Goal: Task Accomplishment & Management: Complete application form

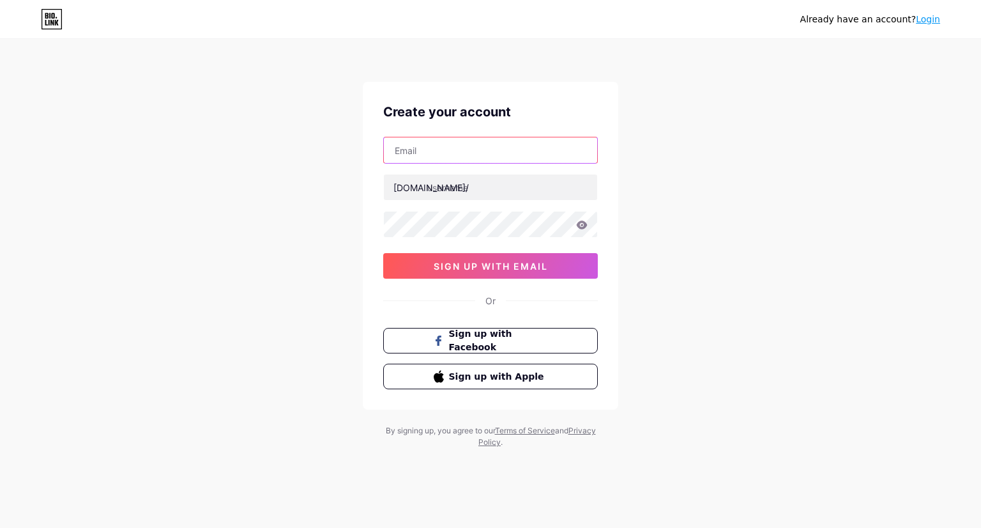
click at [487, 152] on input "text" at bounding box center [490, 150] width 213 height 26
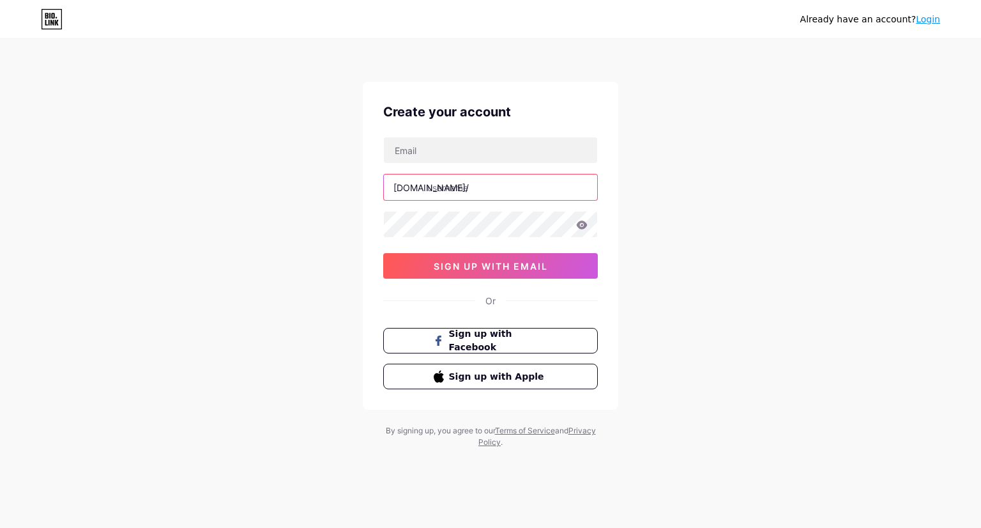
click at [431, 178] on input "text" at bounding box center [490, 187] width 213 height 26
click at [404, 189] on div "[DOMAIN_NAME]/" at bounding box center [431, 187] width 75 height 13
click at [433, 185] on input "text" at bounding box center [490, 187] width 213 height 26
type input "shadi_liftz"
click at [432, 152] on input "text" at bounding box center [490, 150] width 213 height 26
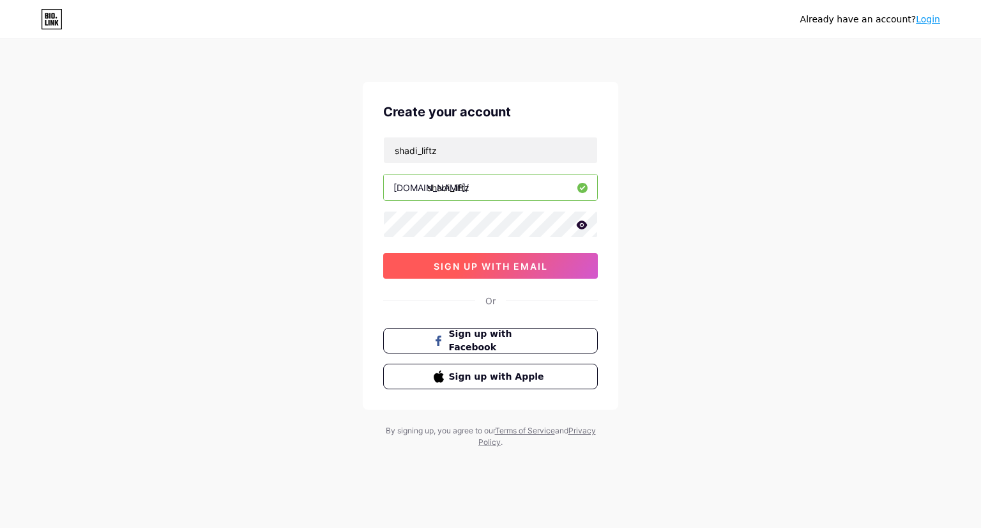
click at [455, 264] on span "sign up with email" at bounding box center [491, 266] width 114 height 11
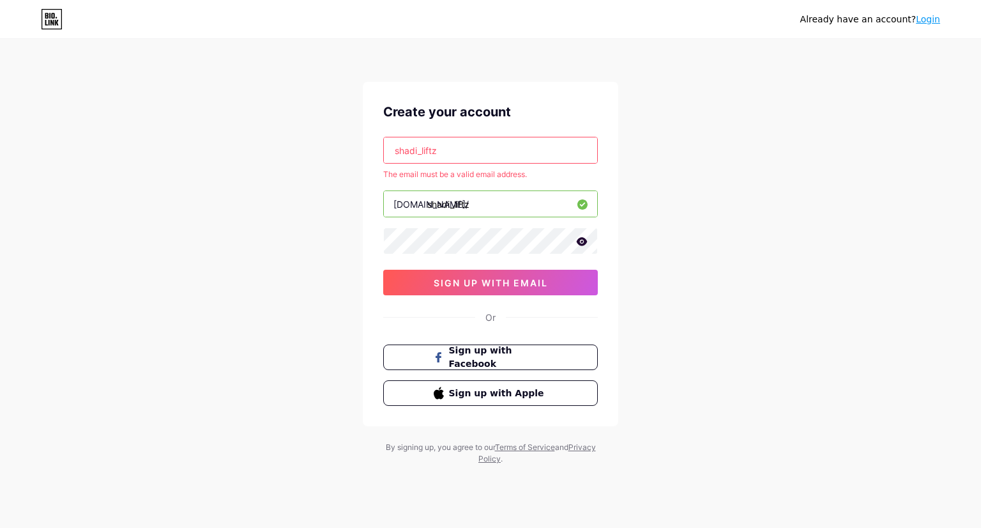
click at [480, 148] on input "shadi_liftz" at bounding box center [490, 150] width 213 height 26
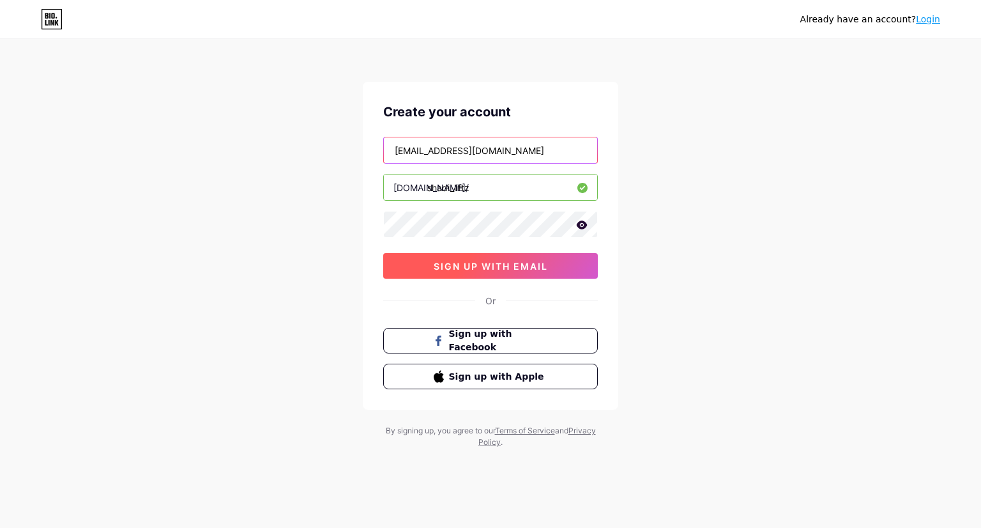
type input "[EMAIL_ADDRESS][DOMAIN_NAME]"
click at [488, 257] on button "sign up with email" at bounding box center [490, 266] width 215 height 26
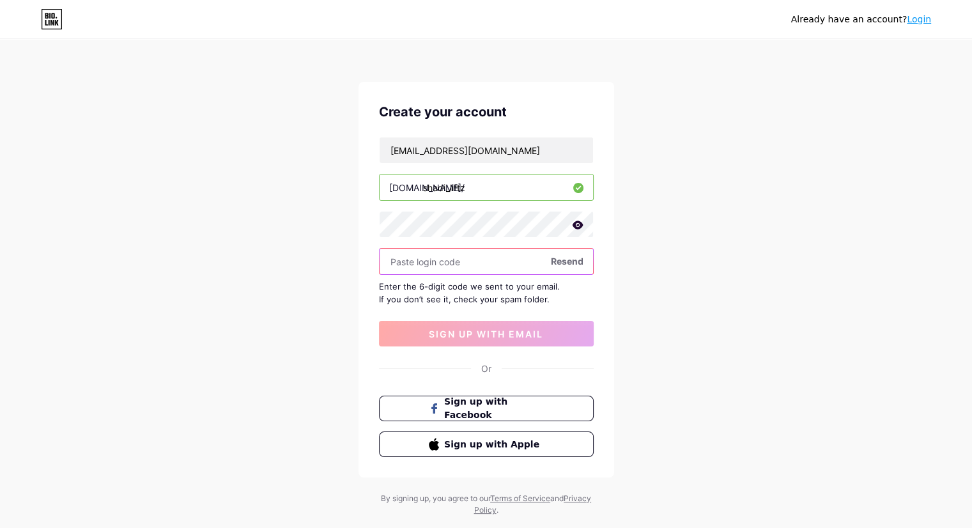
paste input "481839"
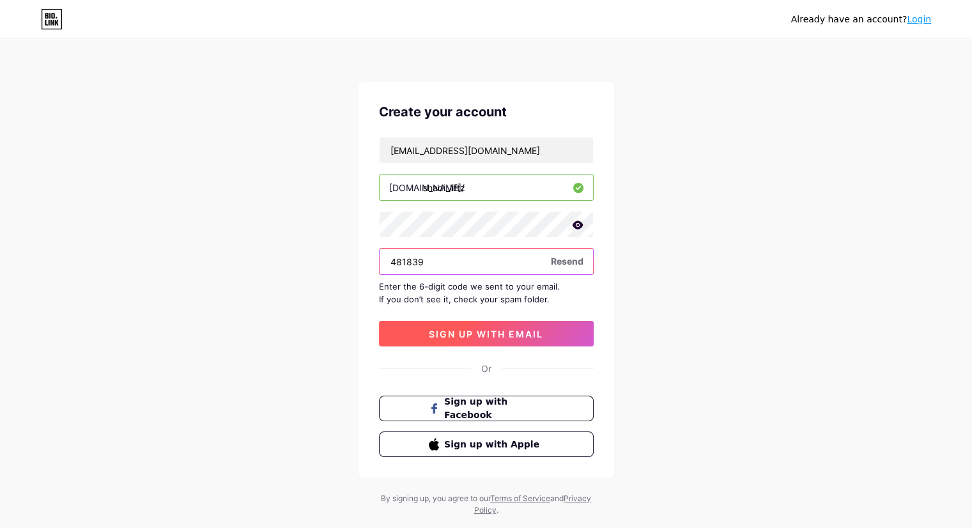
type input "481839"
click at [491, 329] on span "sign up with email" at bounding box center [486, 333] width 114 height 11
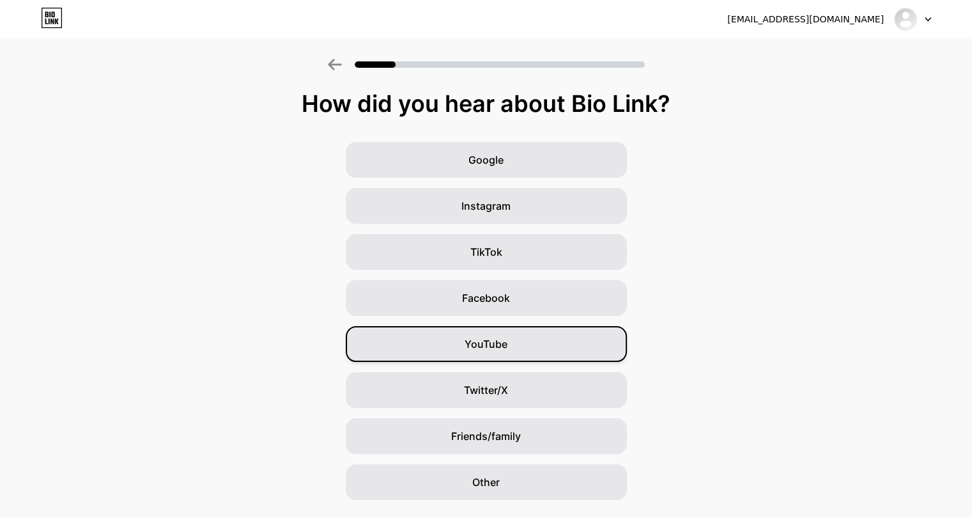
click at [524, 345] on div "YouTube" at bounding box center [486, 344] width 281 height 36
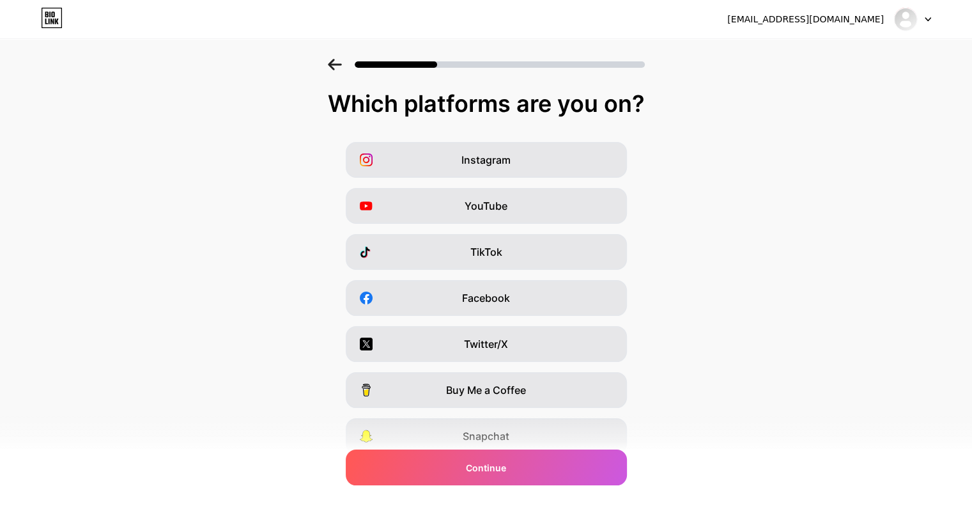
click at [550, 181] on div "Instagram YouTube TikTok Facebook Twitter/X Buy Me a Coffee Snapchat I have a w…" at bounding box center [485, 321] width 959 height 358
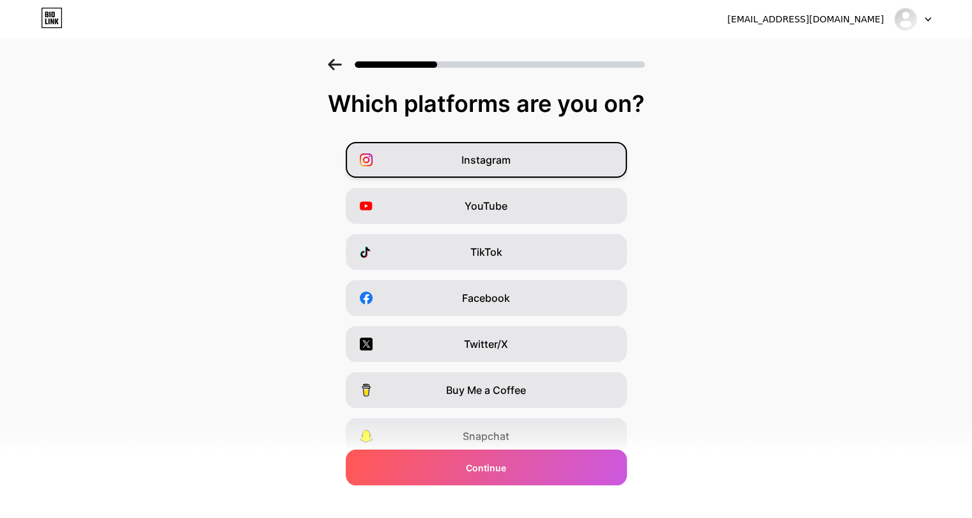
click at [548, 172] on div "Instagram" at bounding box center [486, 160] width 281 height 36
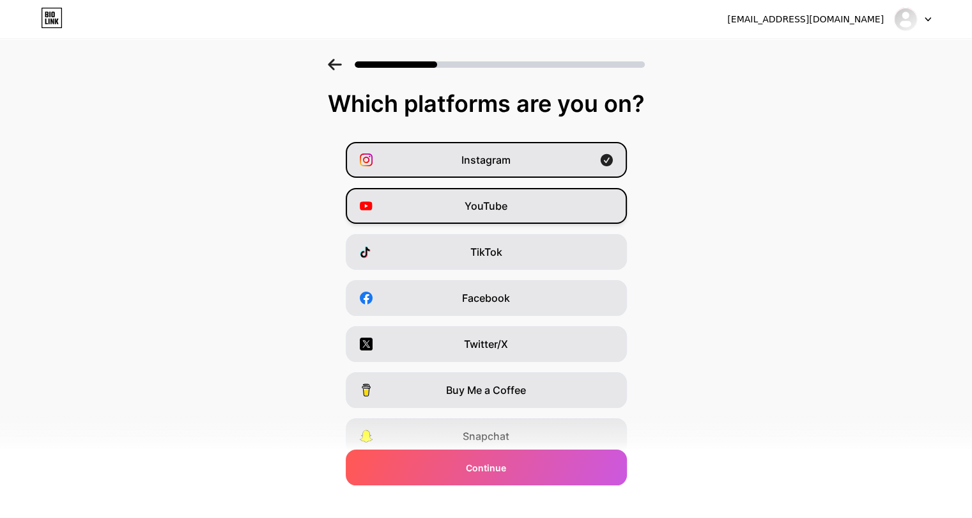
click at [547, 193] on div "YouTube" at bounding box center [486, 206] width 281 height 36
click at [536, 256] on div "TikTok" at bounding box center [486, 252] width 281 height 36
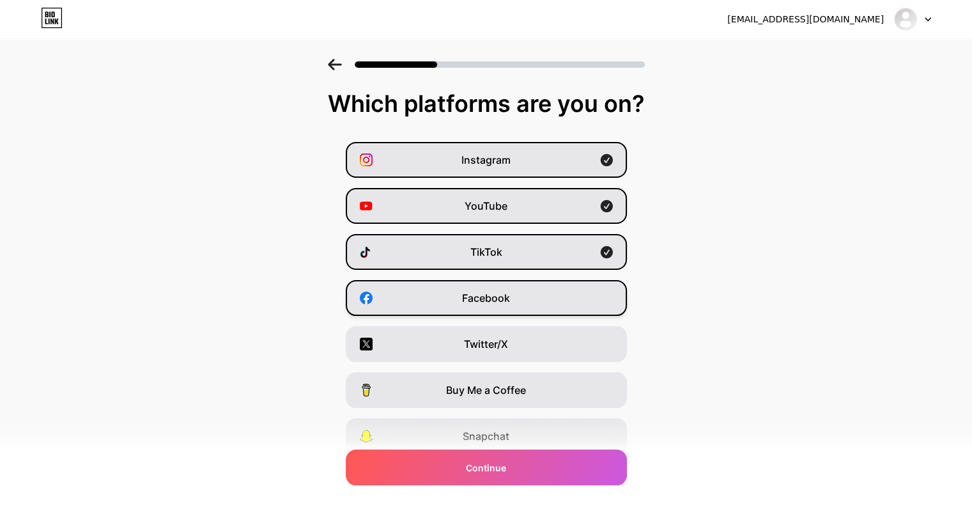
scroll to position [97, 0]
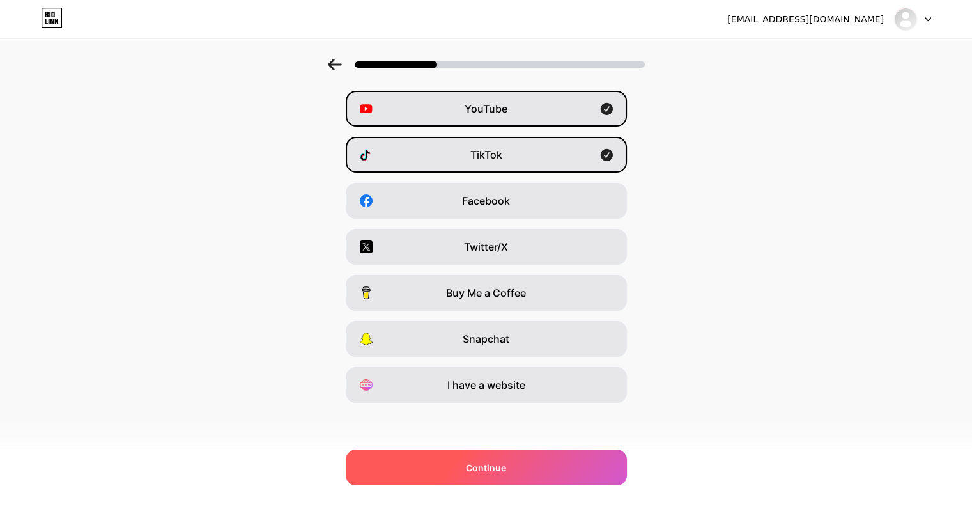
click at [520, 457] on div "Continue" at bounding box center [486, 467] width 281 height 36
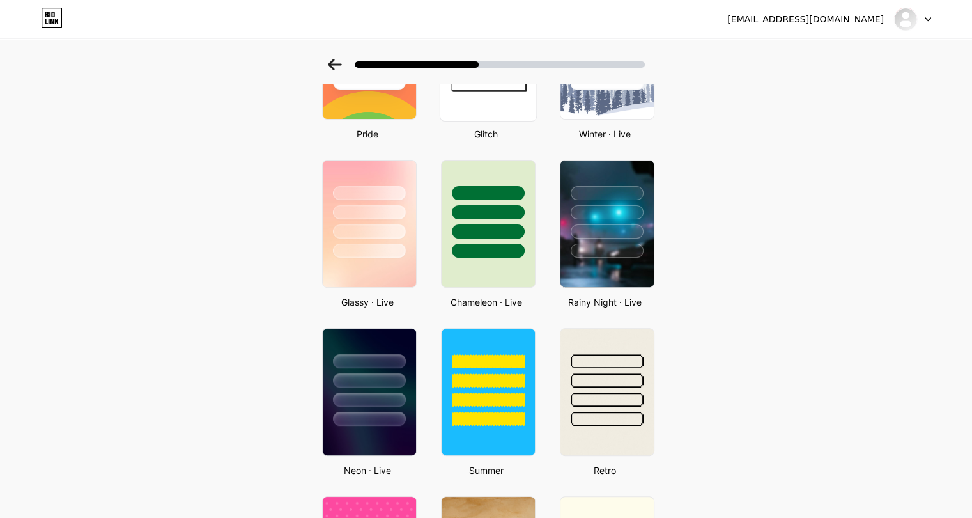
scroll to position [0, 10]
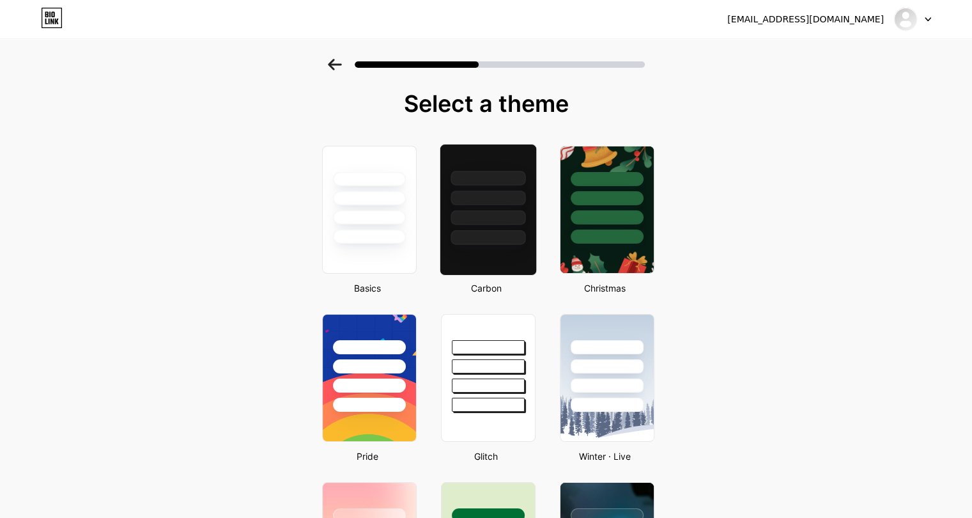
click at [496, 191] on div at bounding box center [487, 197] width 75 height 15
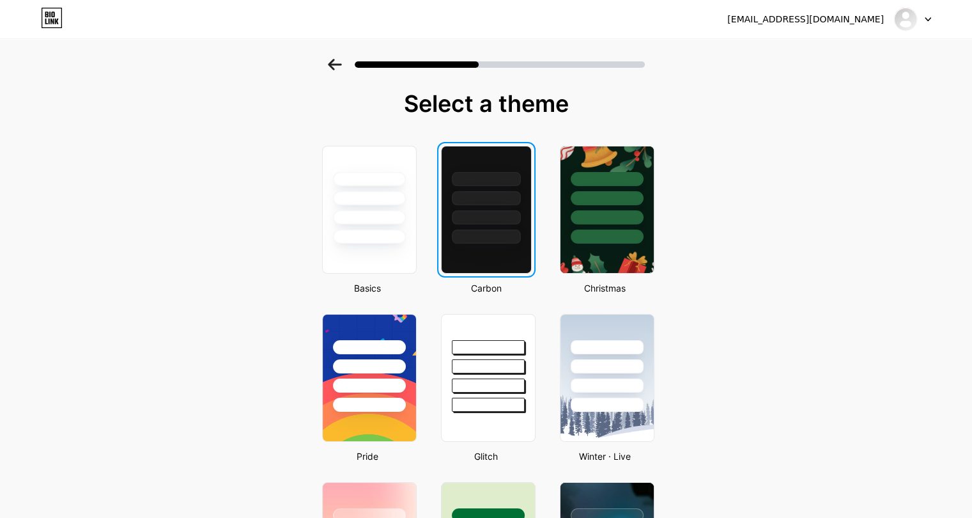
scroll to position [0, 0]
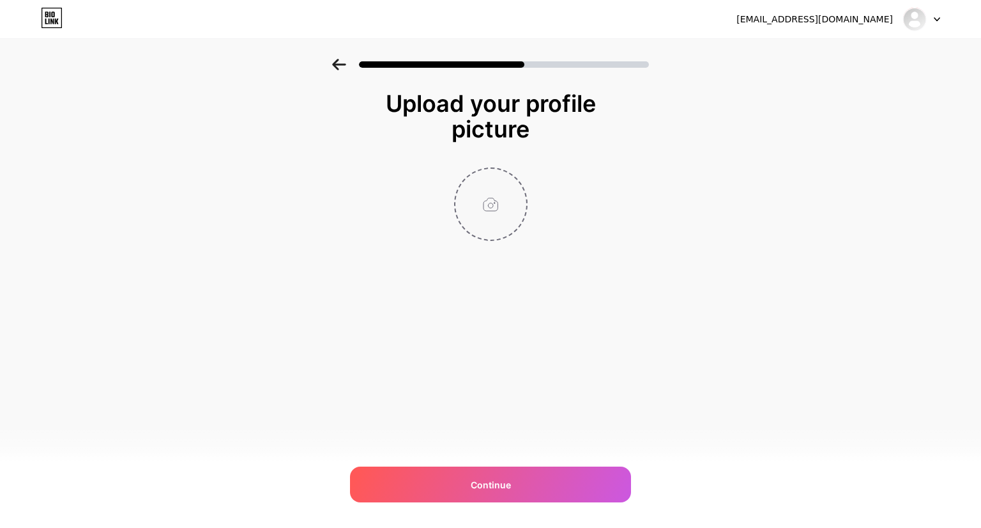
click at [505, 219] on input "file" at bounding box center [491, 204] width 71 height 71
click at [487, 213] on input "file" at bounding box center [491, 204] width 71 height 71
type input "C:\fakepath\541550889_17848273128553511_947819494646180590_n.jpg"
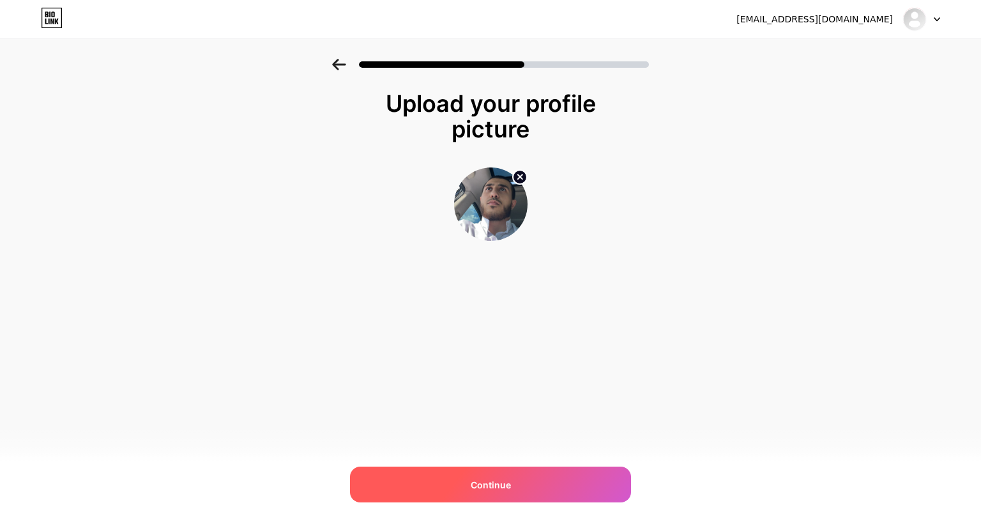
click at [484, 489] on span "Continue" at bounding box center [491, 484] width 40 height 13
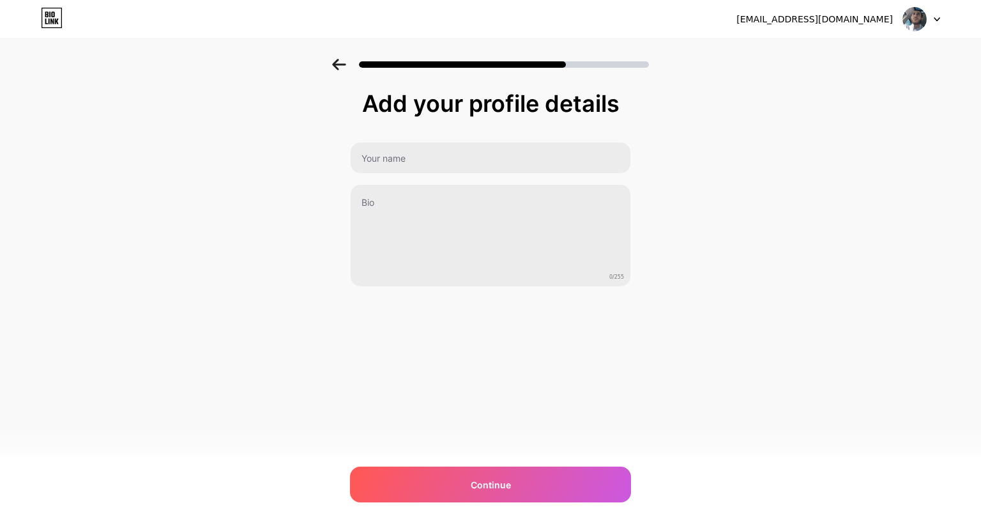
click at [488, 132] on div "Add your profile details 0/255 Continue Error" at bounding box center [490, 189] width 281 height 196
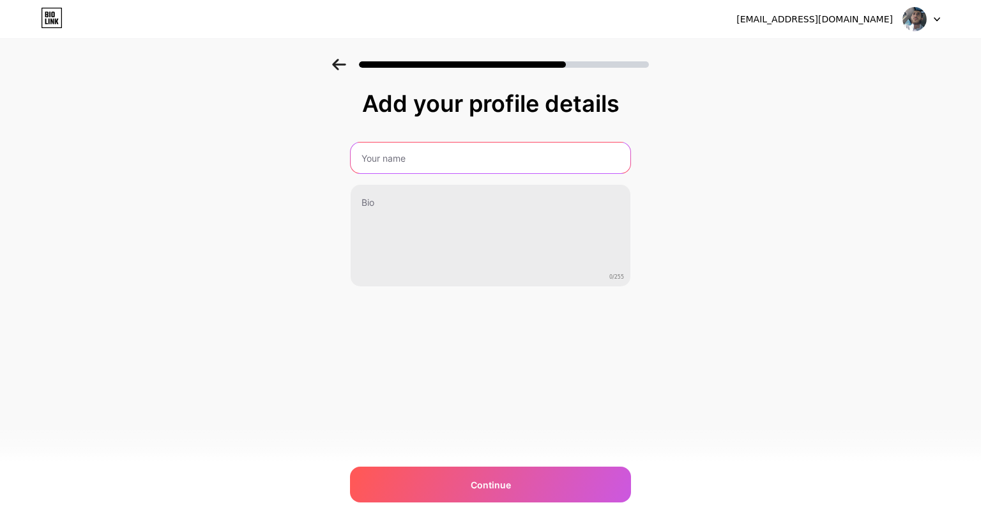
click at [477, 153] on input "text" at bounding box center [491, 157] width 280 height 31
type input "s"
type input "S"
type input "shadi_liftz"
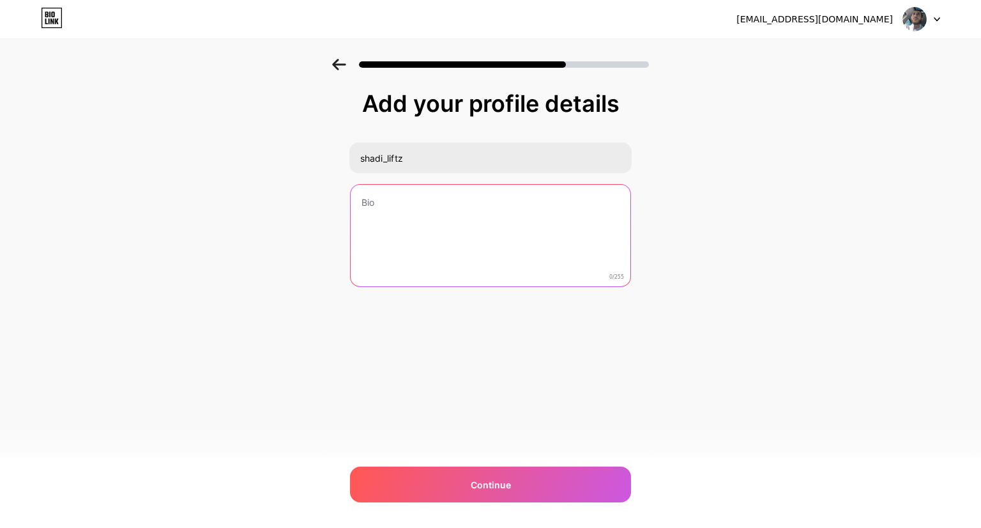
click at [438, 199] on textarea at bounding box center [491, 236] width 280 height 103
paste textarea "481839"
type textarea "481839"
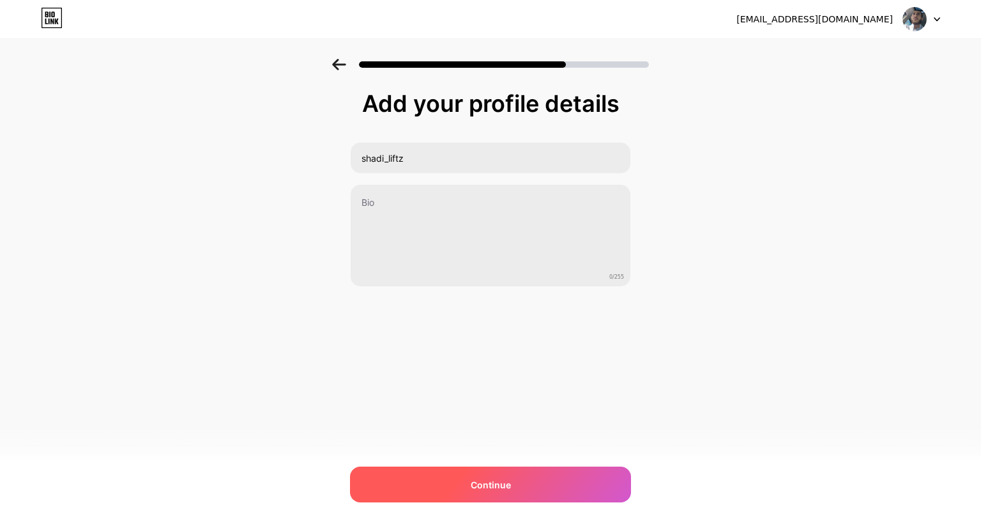
click at [485, 471] on div "Continue" at bounding box center [490, 484] width 281 height 36
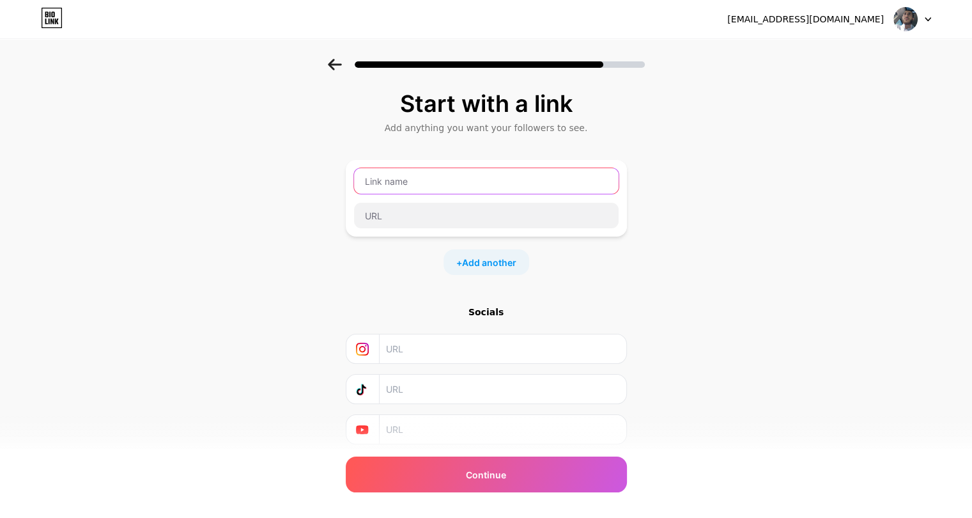
click at [447, 187] on input "text" at bounding box center [486, 181] width 265 height 26
click at [422, 343] on input "text" at bounding box center [502, 348] width 232 height 29
click at [416, 427] on input "text" at bounding box center [502, 429] width 232 height 29
paste input "[URL][DOMAIN_NAME]"
type input "[URL][DOMAIN_NAME]"
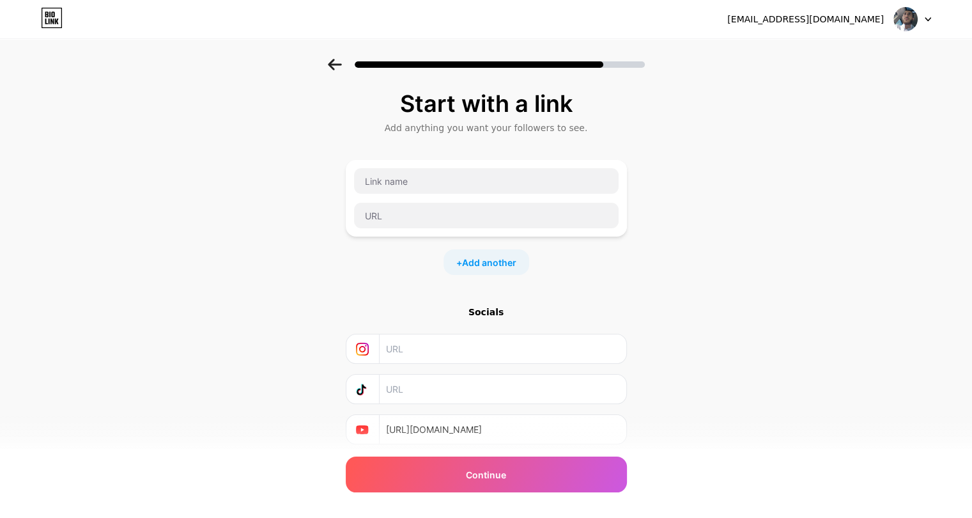
click at [414, 335] on input "text" at bounding box center [502, 348] width 232 height 29
paste input "[URL][DOMAIN_NAME]"
type input "[URL][DOMAIN_NAME]"
click at [424, 374] on input "text" at bounding box center [502, 388] width 232 height 29
paste input "[URL][DOMAIN_NAME]"
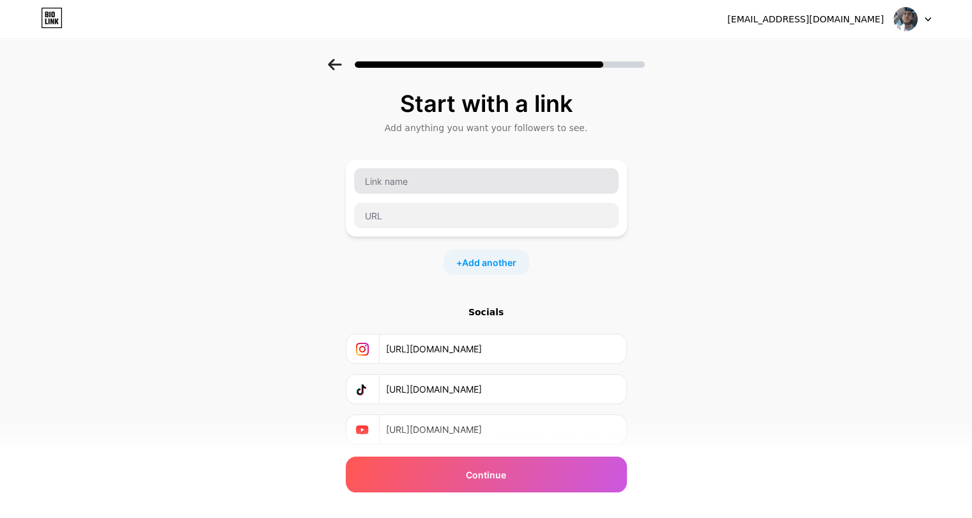
type input "[URL][DOMAIN_NAME]"
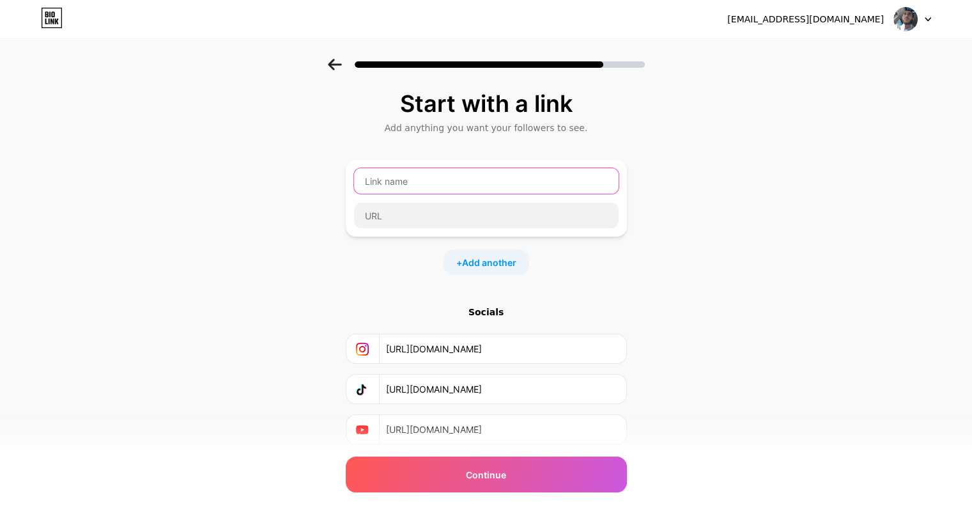
click at [413, 185] on input "text" at bounding box center [486, 181] width 265 height 26
type input "h"
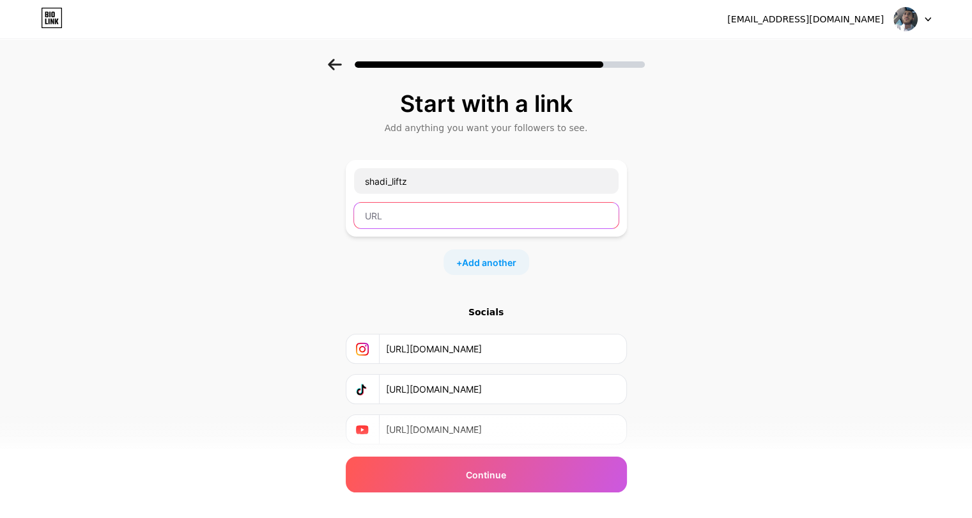
click at [397, 224] on input "text" at bounding box center [486, 216] width 265 height 26
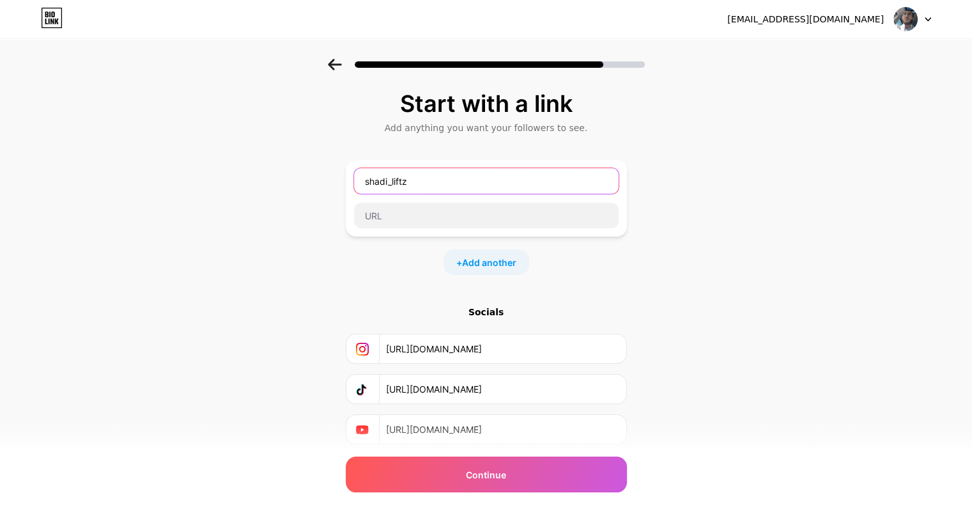
click at [438, 183] on input "shadi_liftz" at bounding box center [486, 181] width 265 height 26
type input "s"
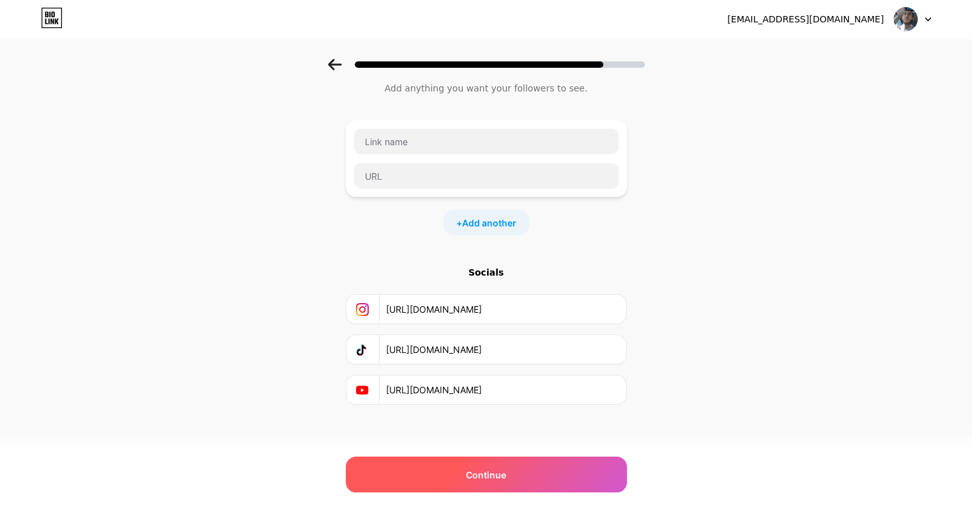
click at [427, 475] on div "Continue" at bounding box center [486, 474] width 281 height 36
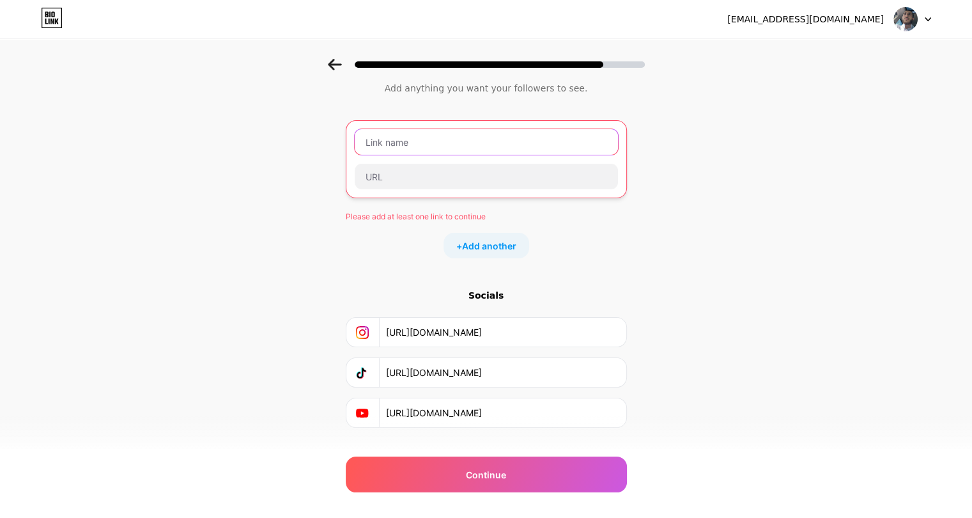
click at [406, 131] on input "text" at bounding box center [486, 142] width 263 height 26
type input "S"
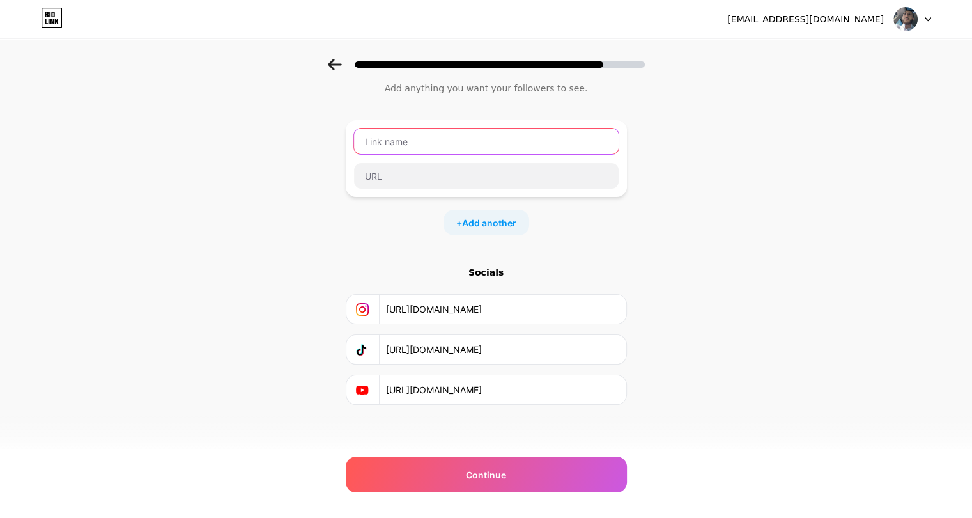
type input "S"
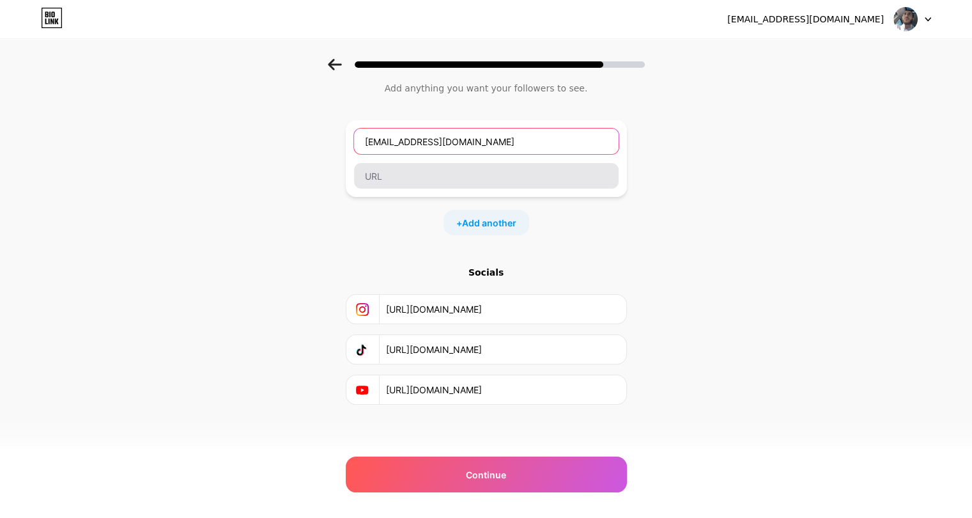
type input "[EMAIL_ADDRESS][DOMAIN_NAME]"
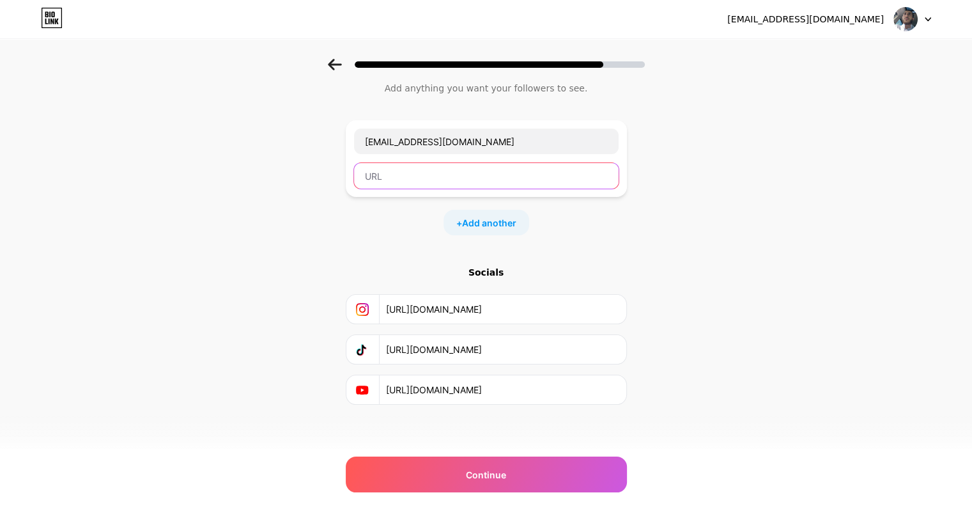
click at [413, 179] on input "text" at bounding box center [486, 176] width 265 height 26
paste input "[URL][DOMAIN_NAME]"
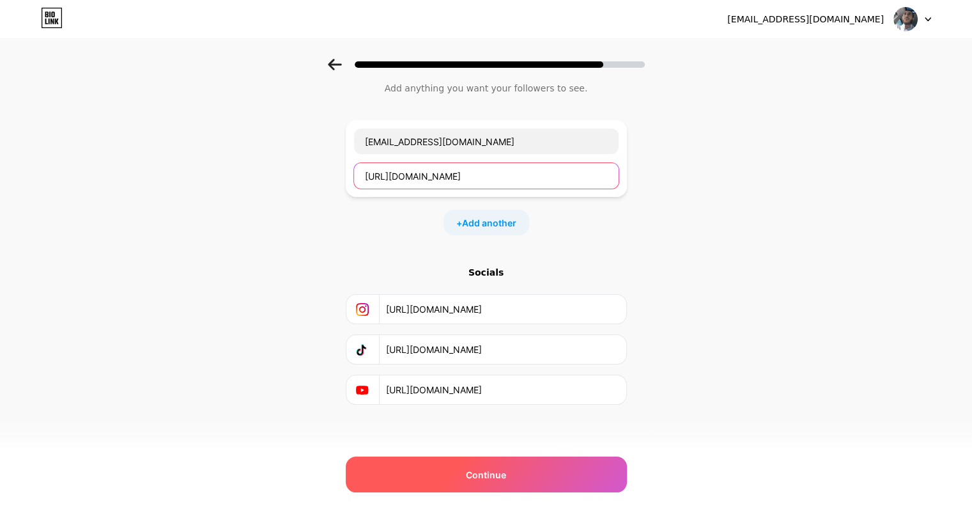
type input "[URL][DOMAIN_NAME]"
click at [447, 463] on div "Continue" at bounding box center [486, 474] width 281 height 36
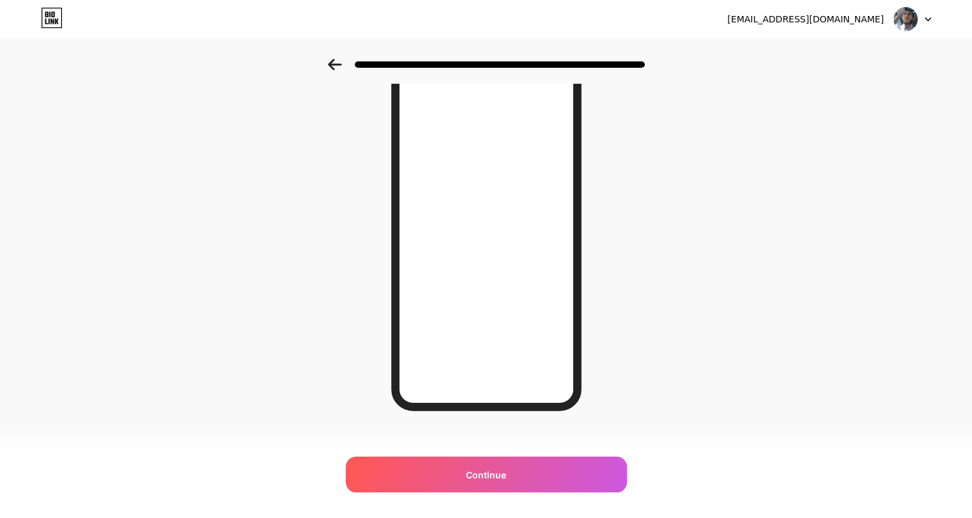
scroll to position [112, 0]
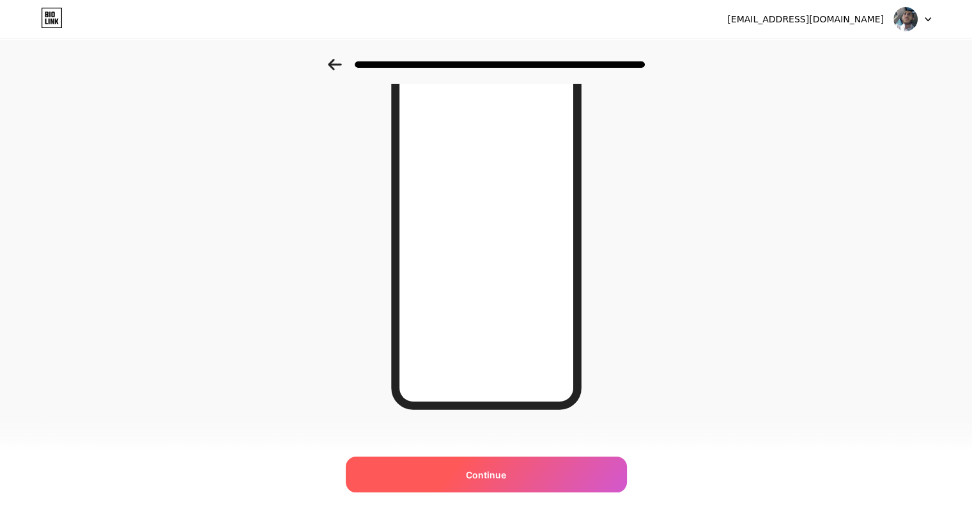
click at [466, 463] on div "Continue" at bounding box center [486, 474] width 281 height 36
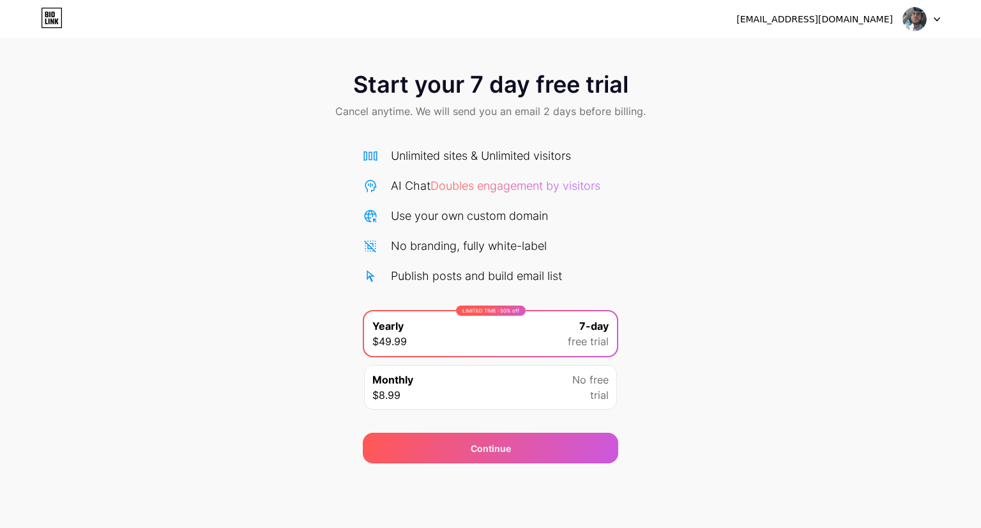
click at [934, 14] on div at bounding box center [921, 19] width 37 height 23
click at [810, 48] on li "Logout" at bounding box center [860, 52] width 158 height 35
